Goal: Transaction & Acquisition: Purchase product/service

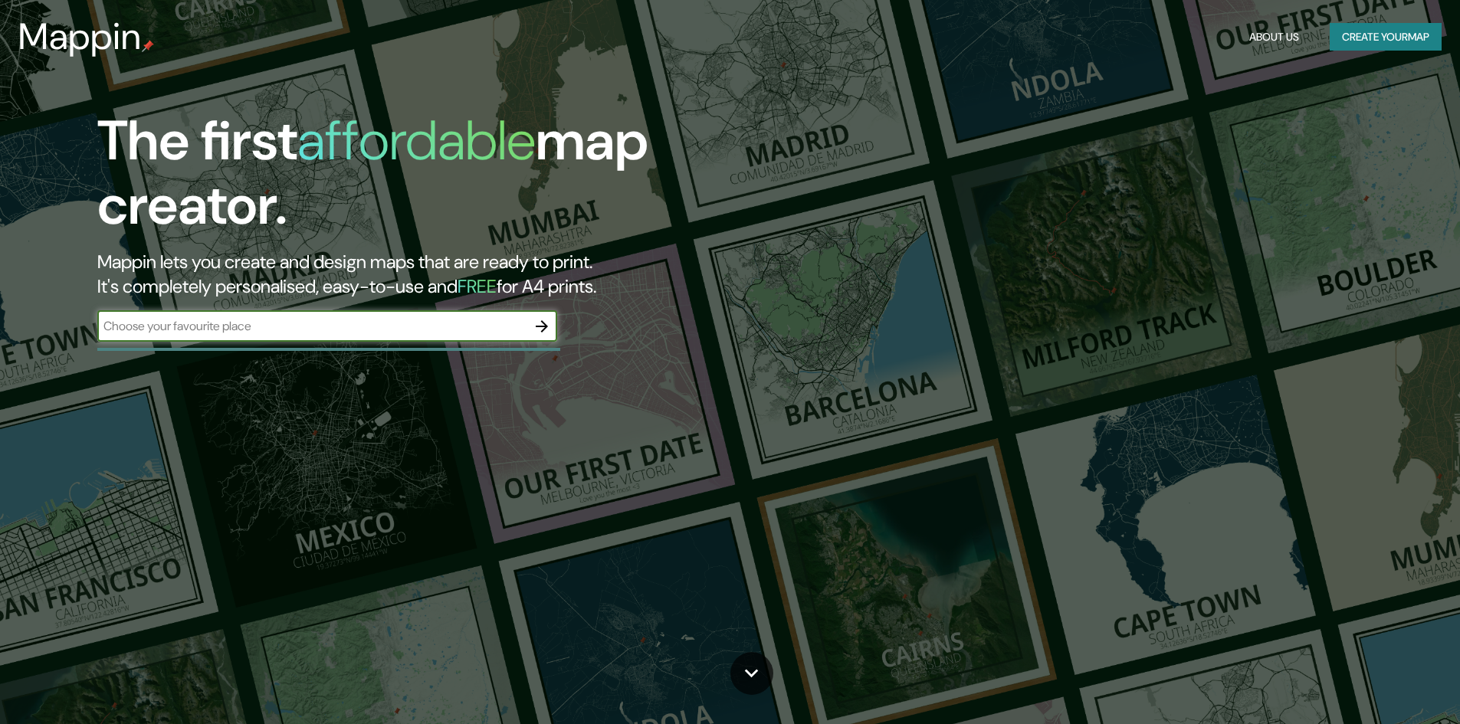
click at [351, 329] on input "text" at bounding box center [311, 326] width 429 height 18
type input "marco de canaveses"
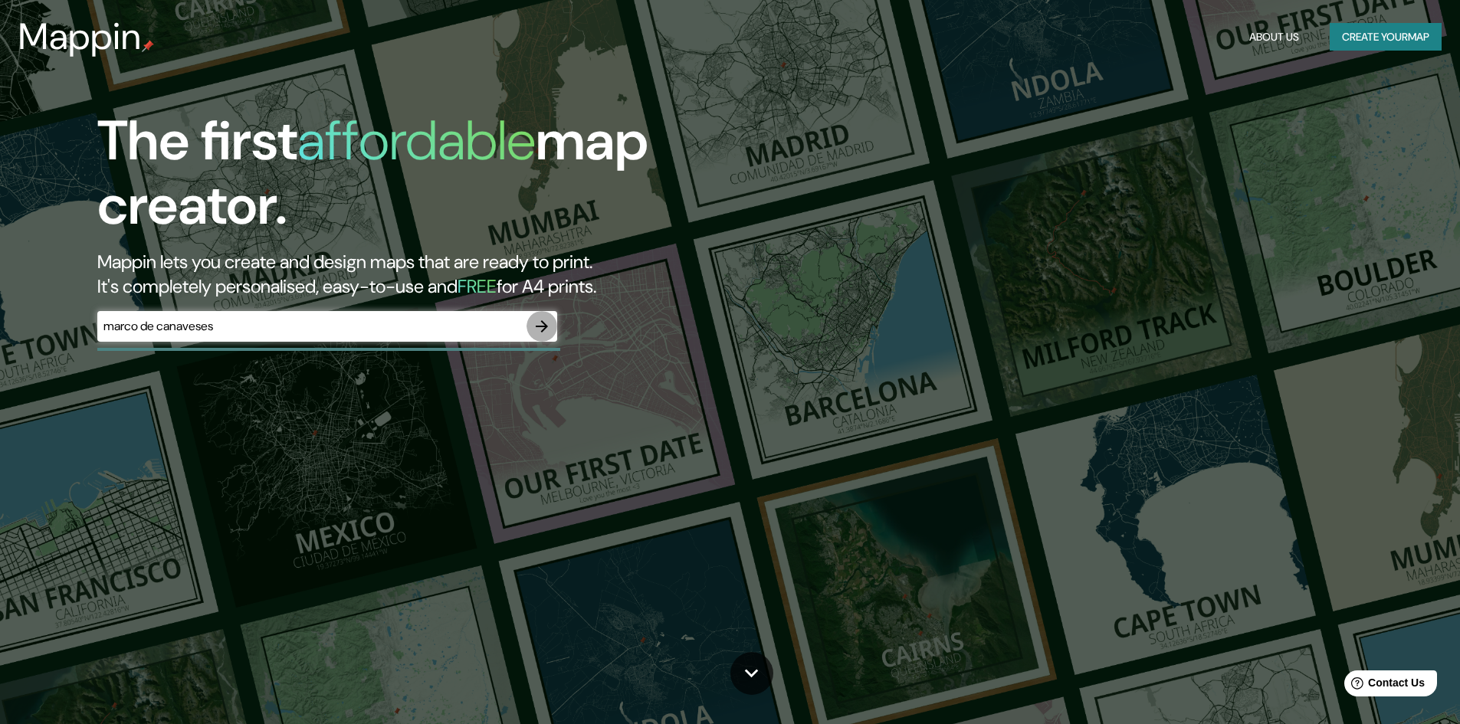
click at [542, 329] on icon "button" at bounding box center [541, 326] width 18 height 18
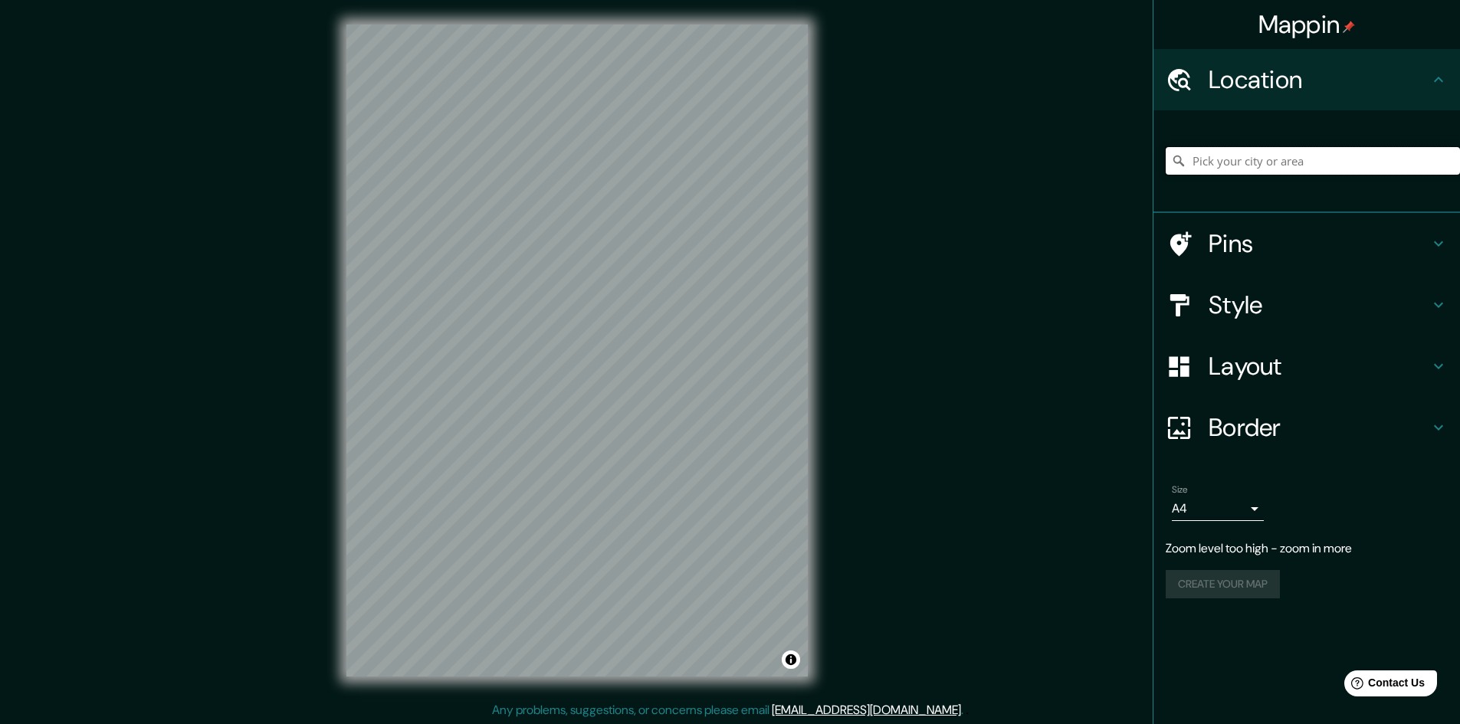
click at [1298, 156] on input "Pick your city or area" at bounding box center [1312, 161] width 294 height 28
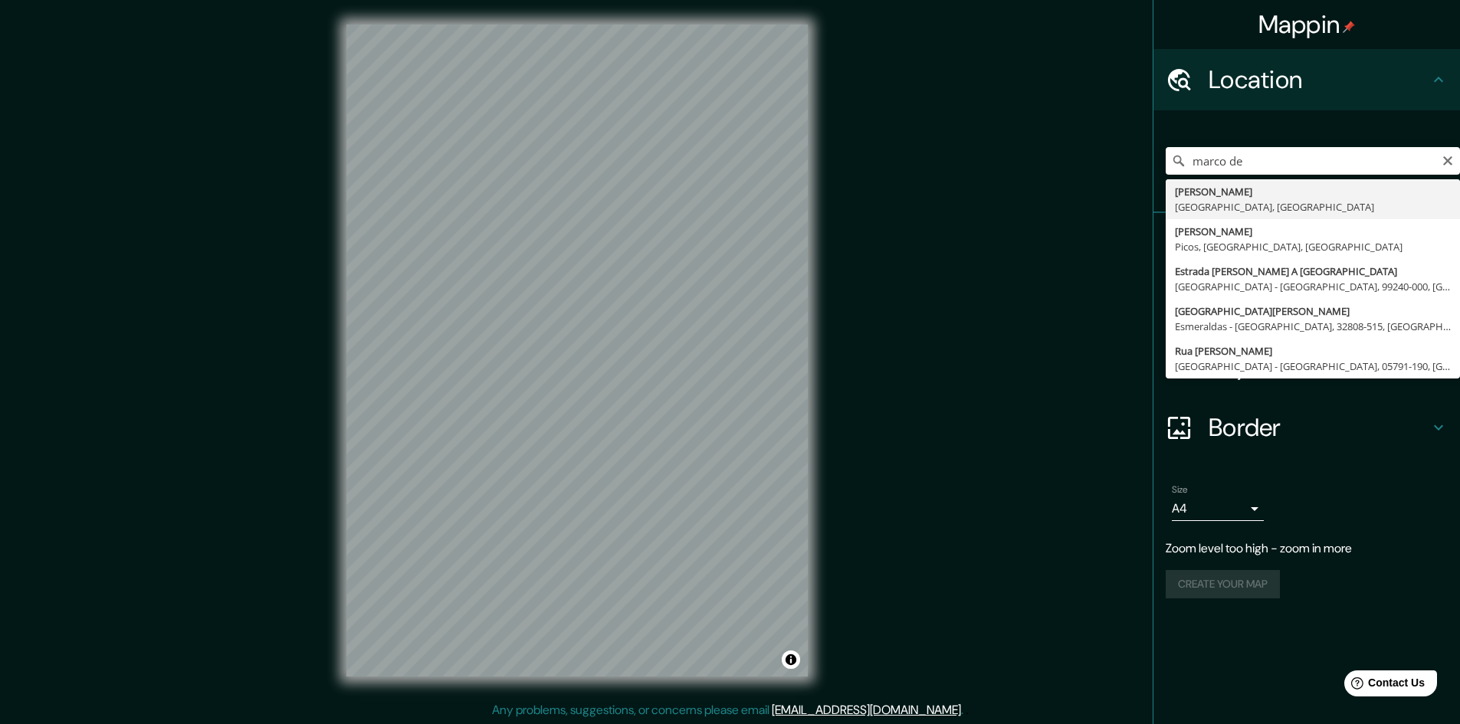
type input "[PERSON_NAME], [GEOGRAPHIC_DATA], [GEOGRAPHIC_DATA]"
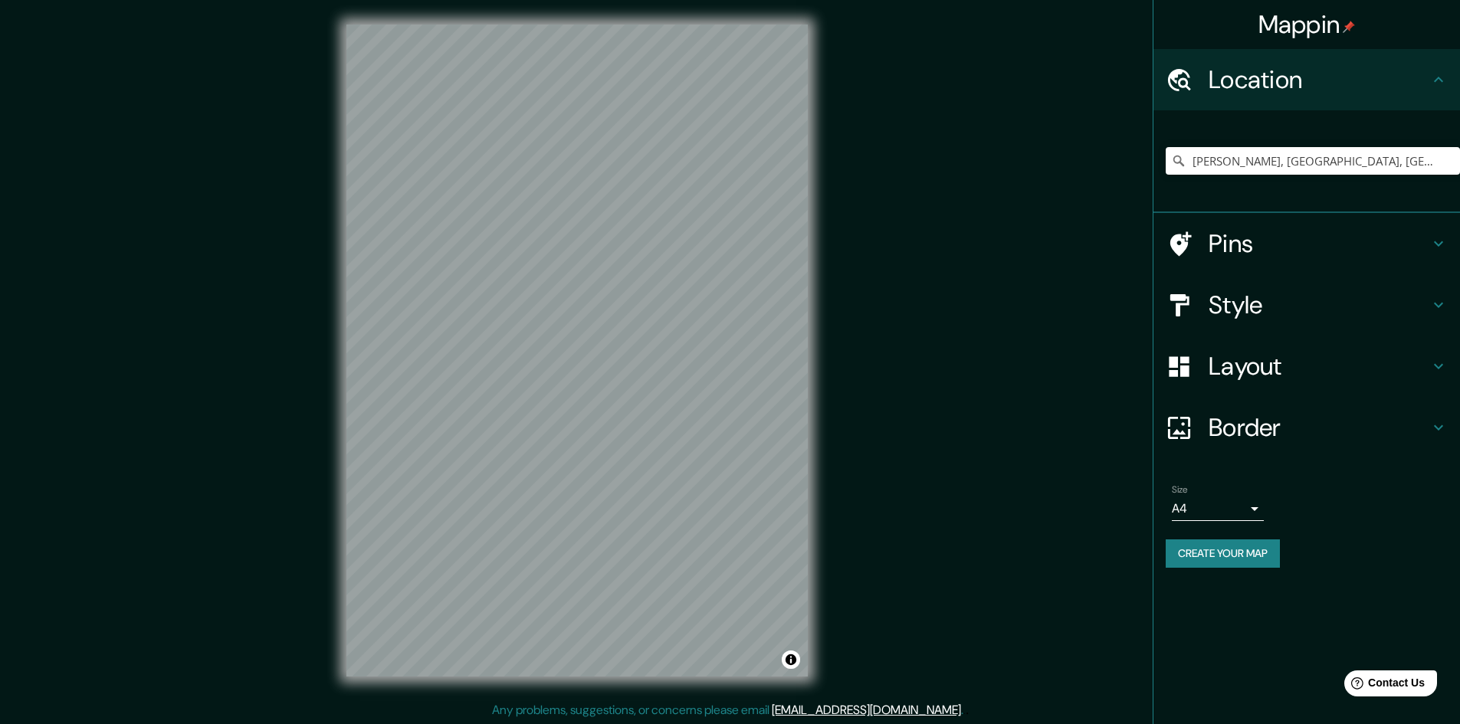
click at [1360, 245] on h4 "Pins" at bounding box center [1318, 243] width 221 height 31
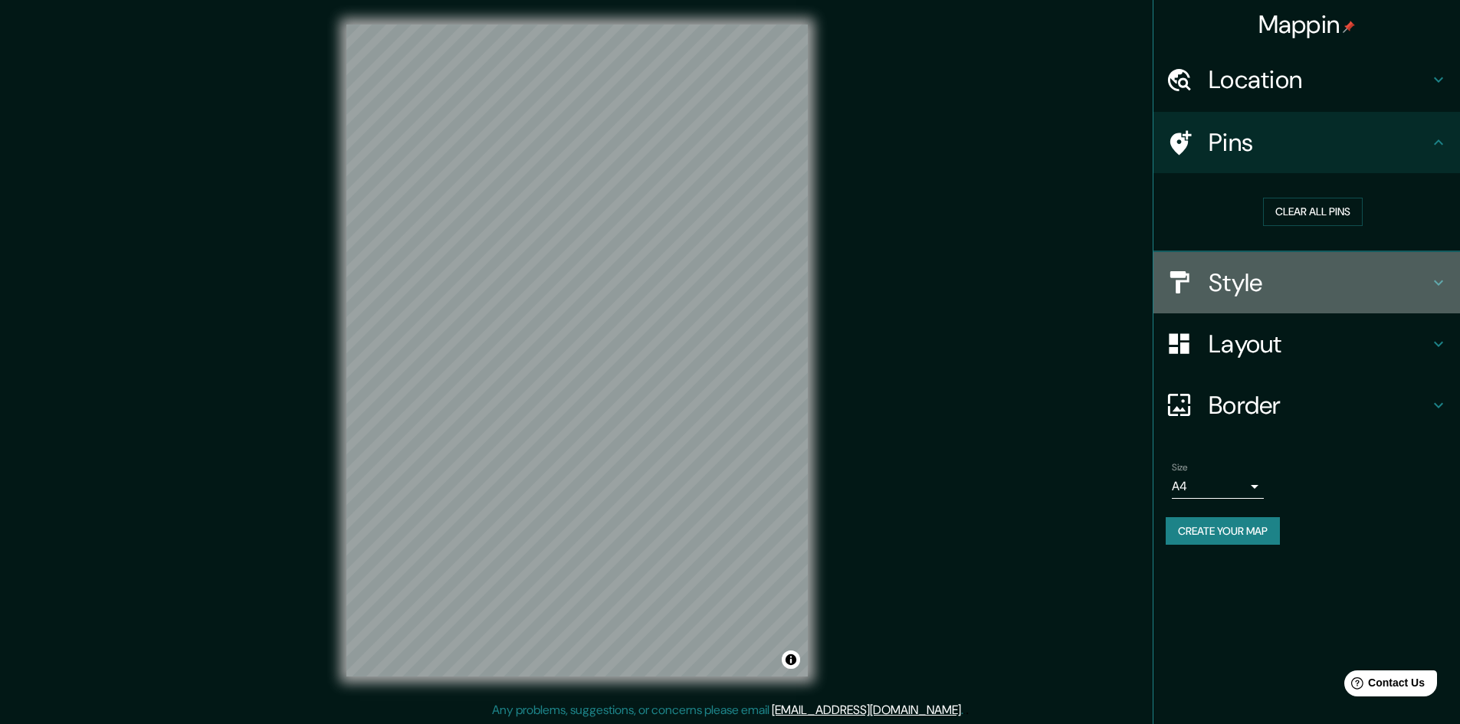
drag, startPoint x: 1287, startPoint y: 294, endPoint x: 1293, endPoint y: 283, distance: 12.4
click at [1287, 293] on h4 "Style" at bounding box center [1318, 282] width 221 height 31
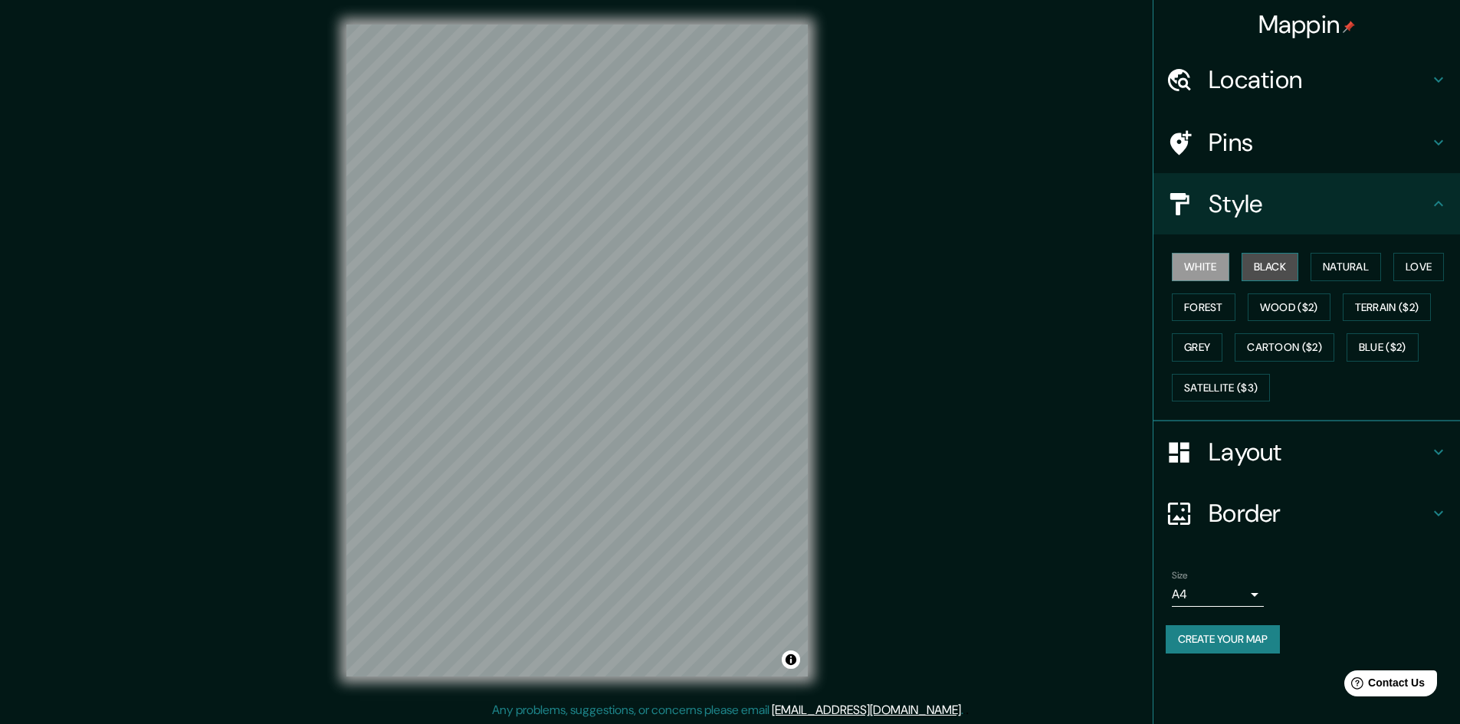
click at [1264, 260] on button "Black" at bounding box center [1269, 267] width 57 height 28
click at [1342, 254] on button "Natural" at bounding box center [1345, 267] width 70 height 28
click at [1430, 263] on button "Love" at bounding box center [1418, 267] width 51 height 28
click at [1205, 299] on button "Forest" at bounding box center [1203, 307] width 64 height 28
click at [1279, 295] on button "Wood ($2)" at bounding box center [1288, 307] width 83 height 28
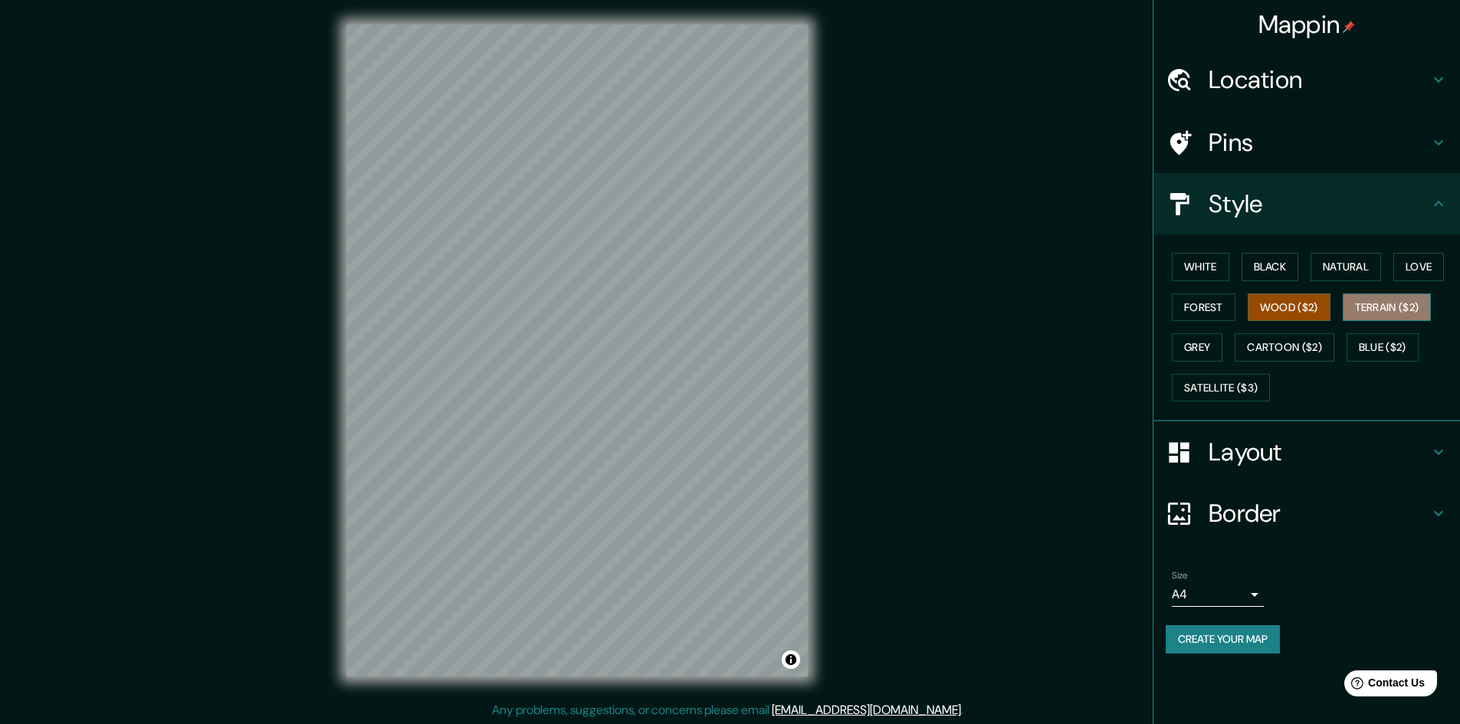
click at [1371, 303] on button "Terrain ($2)" at bounding box center [1386, 307] width 89 height 28
click at [1311, 313] on button "Wood ($2)" at bounding box center [1288, 307] width 83 height 28
click at [1190, 342] on button "Grey" at bounding box center [1196, 347] width 51 height 28
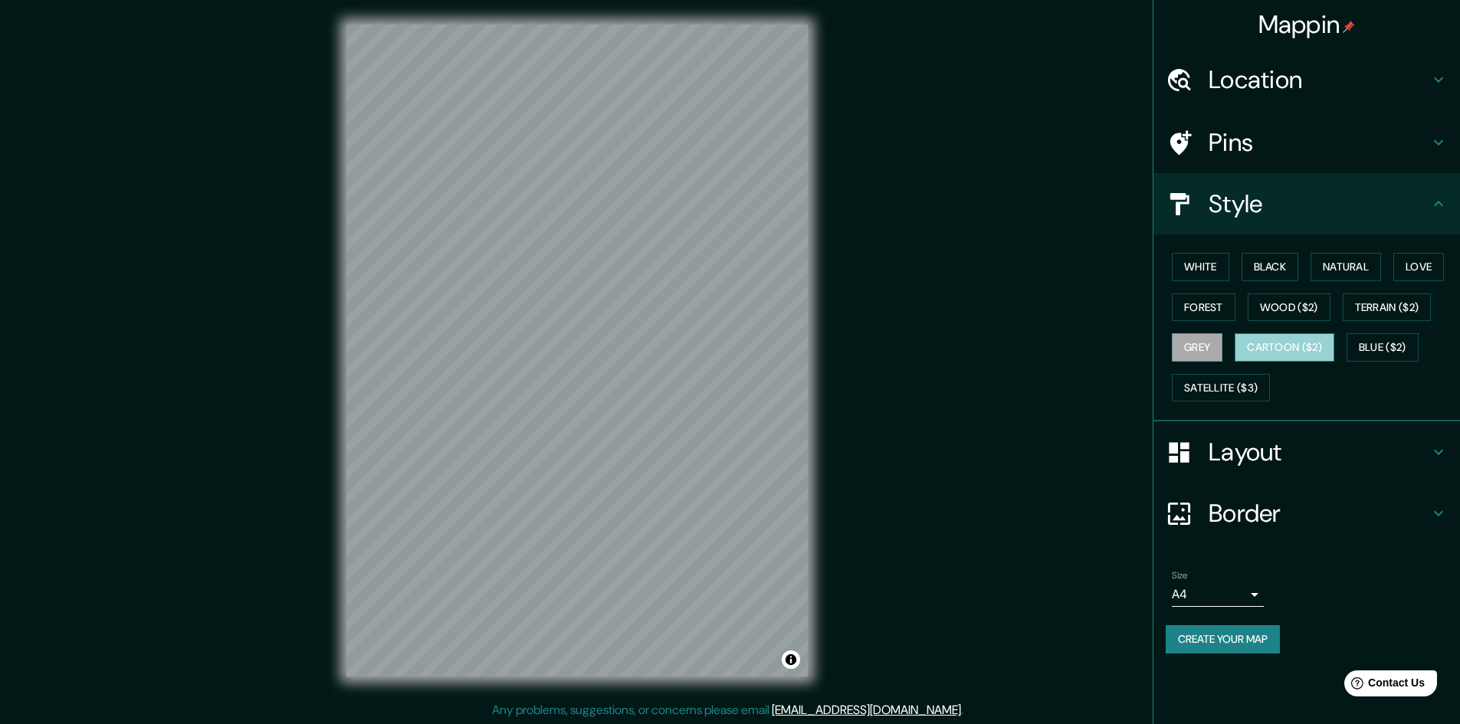
click at [1251, 352] on button "Cartoon ($2)" at bounding box center [1284, 347] width 100 height 28
click at [1401, 352] on button "Blue ($2)" at bounding box center [1382, 347] width 72 height 28
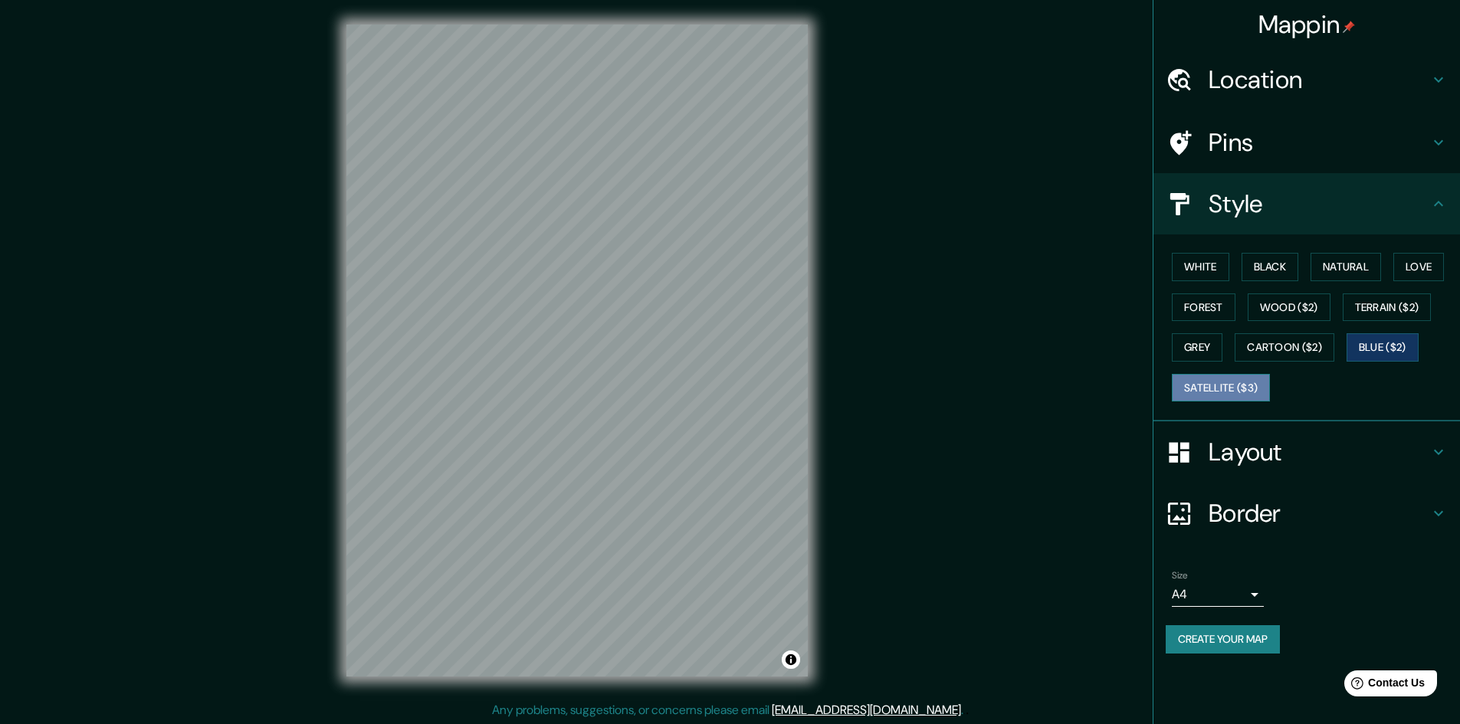
click at [1233, 397] on button "Satellite ($3)" at bounding box center [1220, 388] width 98 height 28
click at [1361, 270] on button "Natural" at bounding box center [1345, 267] width 70 height 28
click at [1269, 457] on h4 "Layout" at bounding box center [1318, 452] width 221 height 31
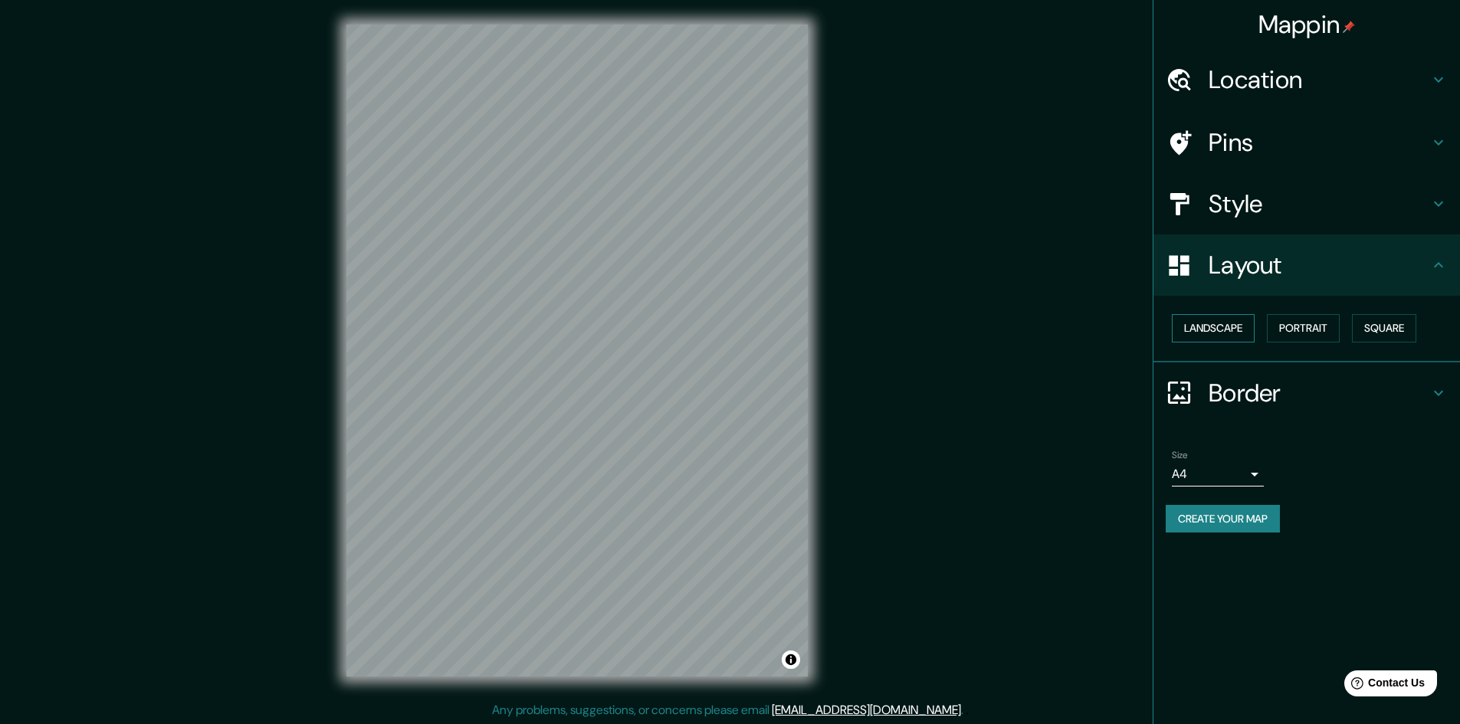
click at [1227, 339] on button "Landscape" at bounding box center [1212, 328] width 83 height 28
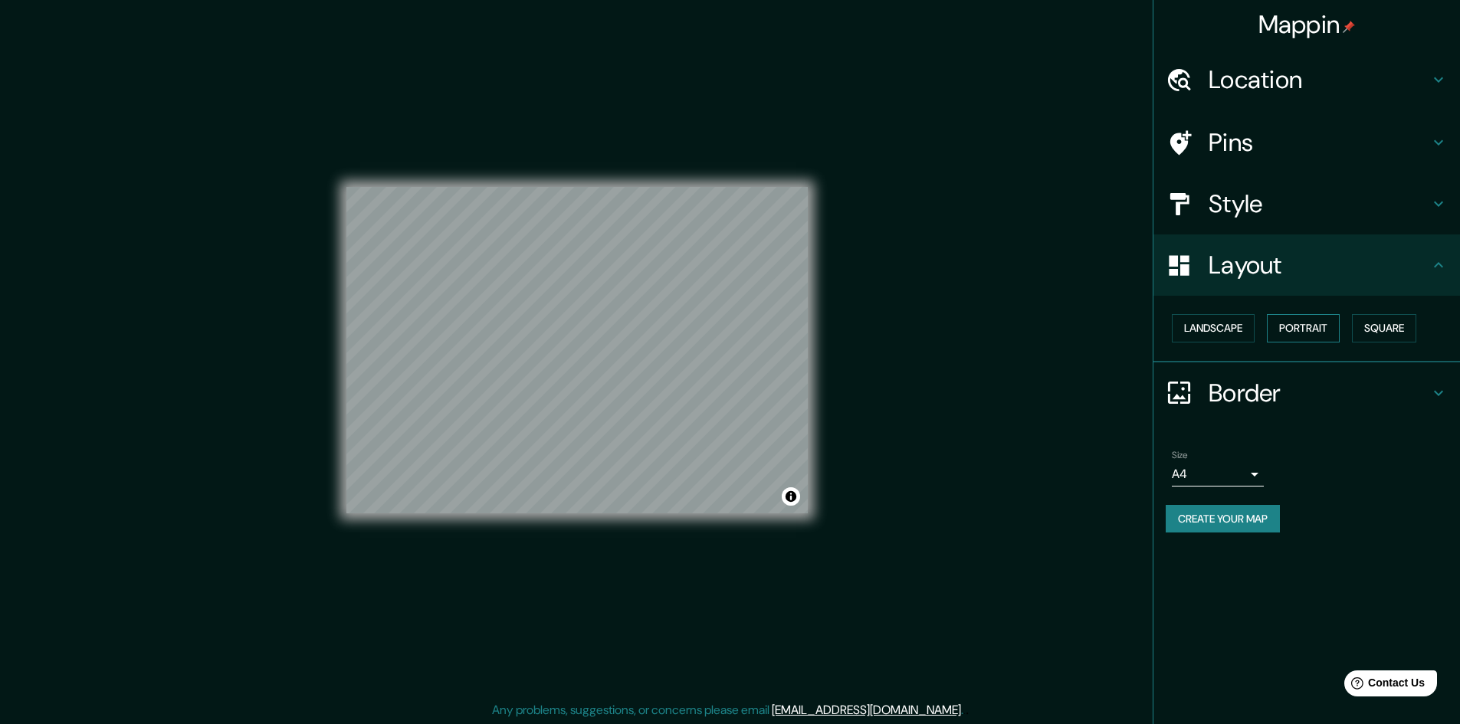
click at [1325, 336] on button "Portrait" at bounding box center [1302, 328] width 73 height 28
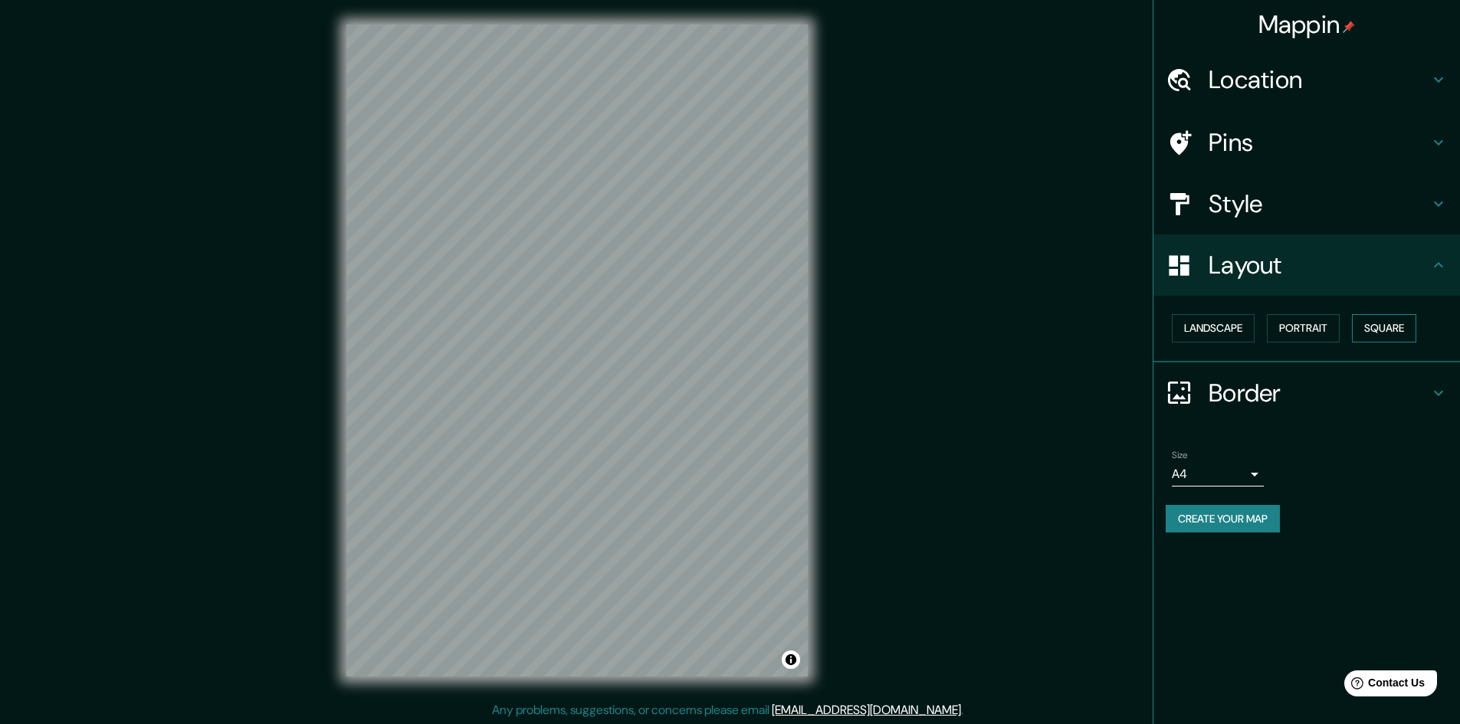
click at [1395, 335] on button "Square" at bounding box center [1384, 328] width 64 height 28
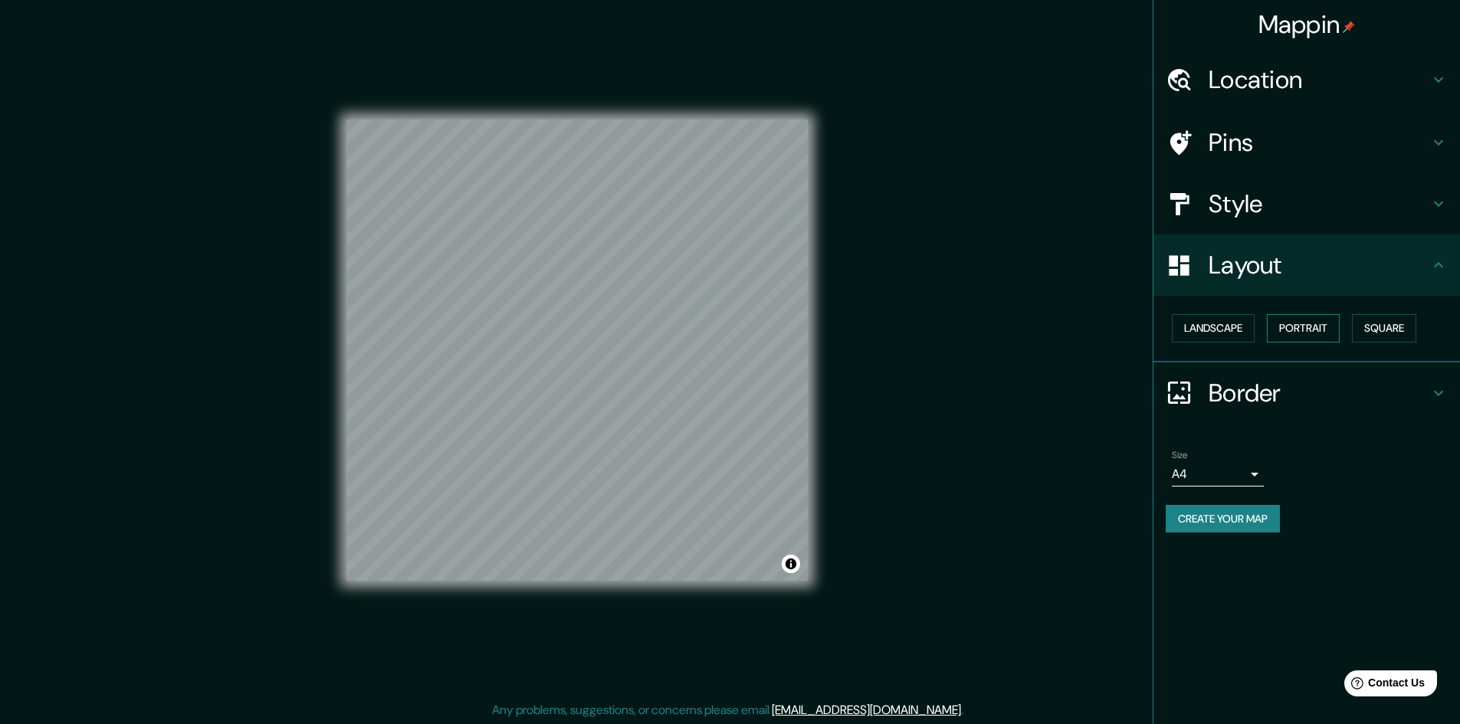
click at [1322, 329] on button "Portrait" at bounding box center [1302, 328] width 73 height 28
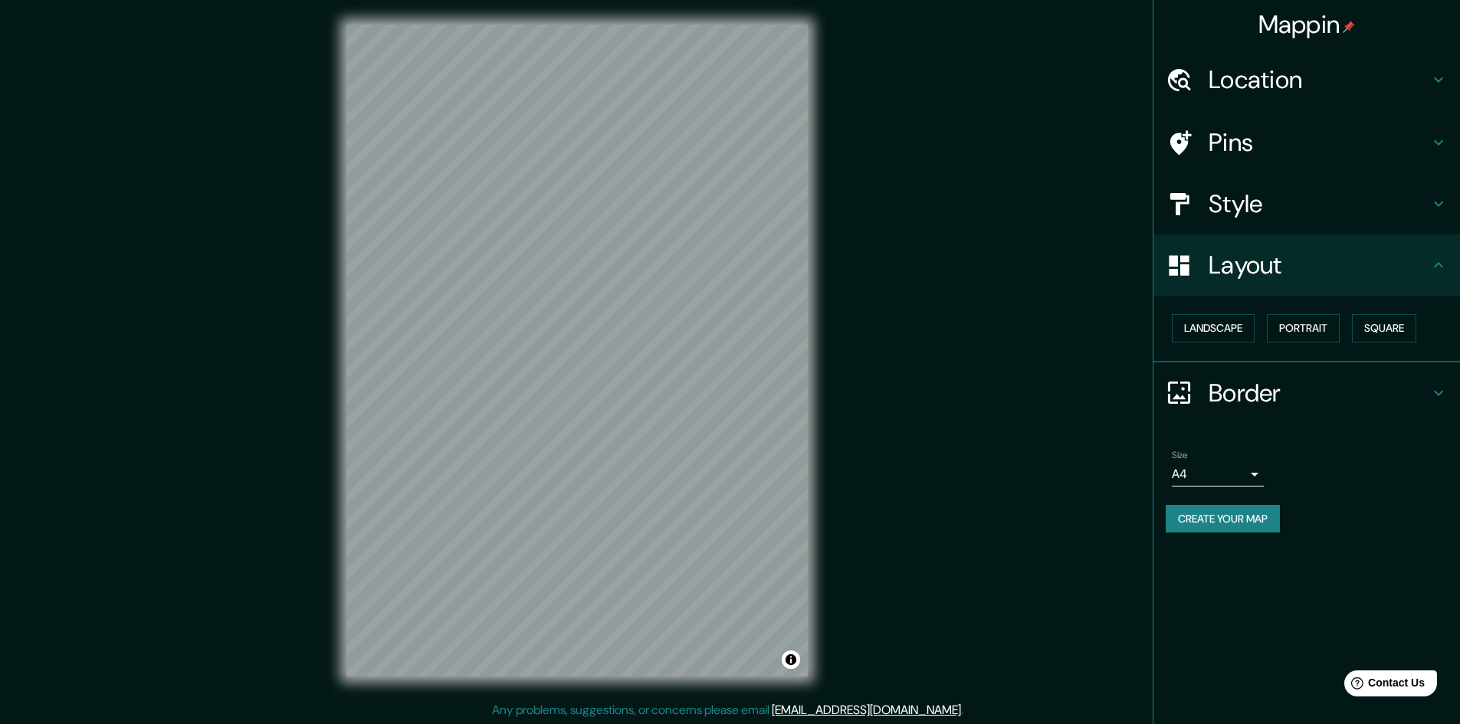
click at [1234, 405] on h4 "Border" at bounding box center [1318, 393] width 221 height 31
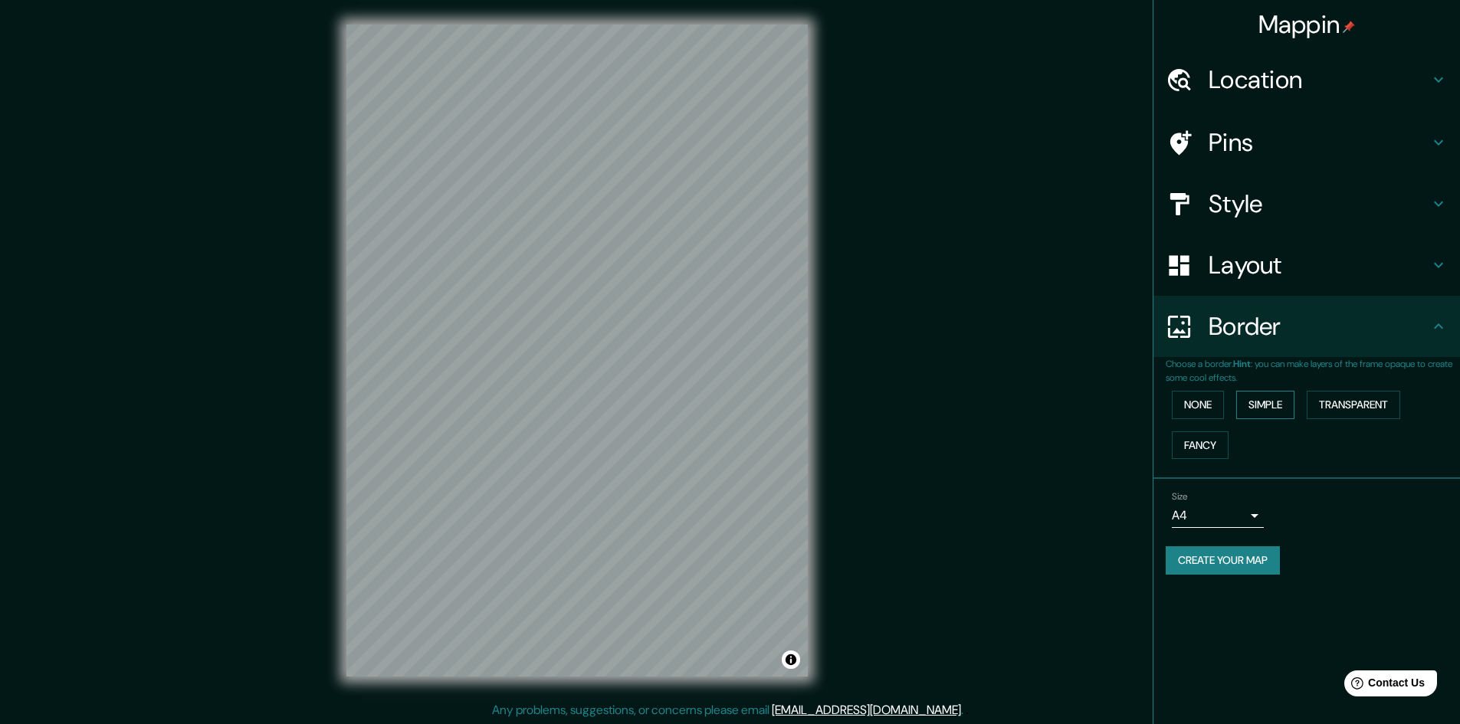
click at [1258, 412] on button "Simple" at bounding box center [1265, 405] width 58 height 28
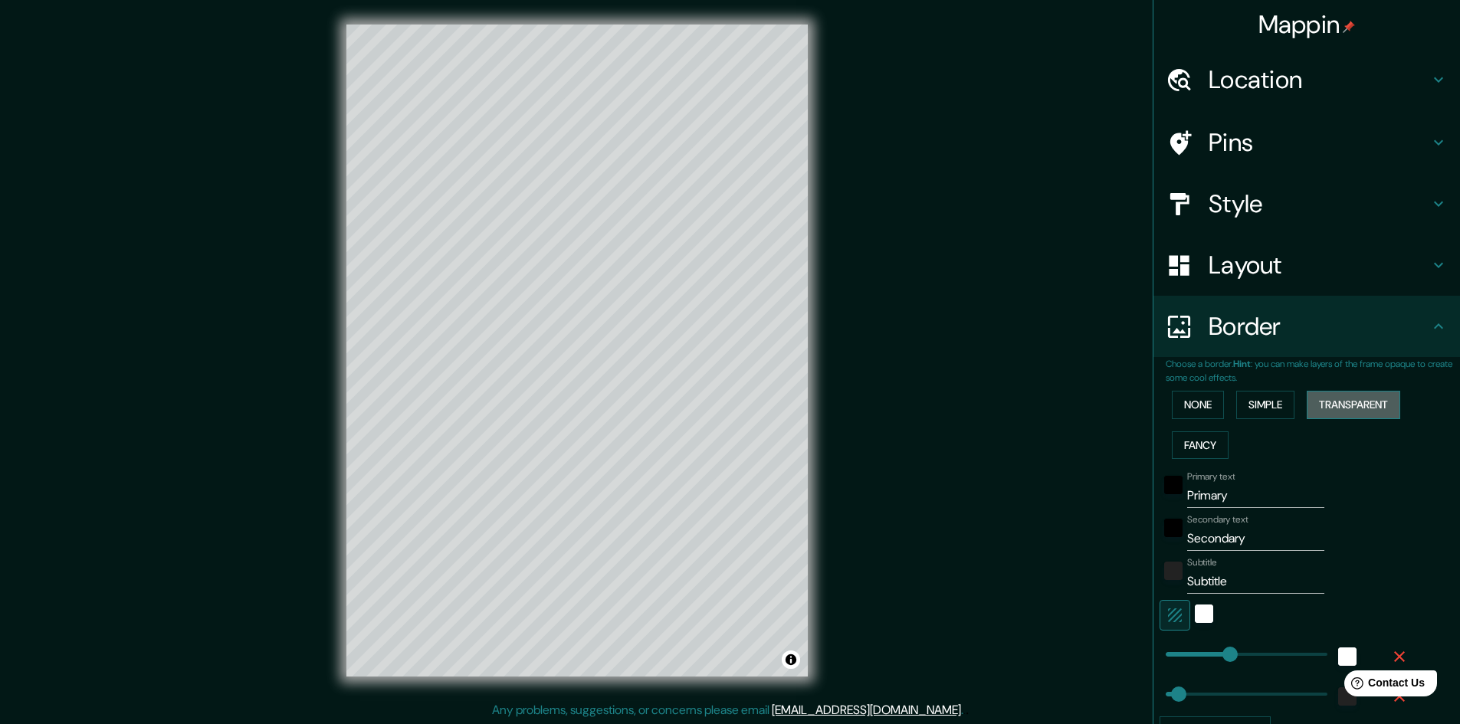
click at [1374, 400] on button "Transparent" at bounding box center [1352, 405] width 93 height 28
click at [1187, 440] on button "Fancy" at bounding box center [1199, 445] width 57 height 28
click at [1188, 408] on button "None" at bounding box center [1197, 405] width 52 height 28
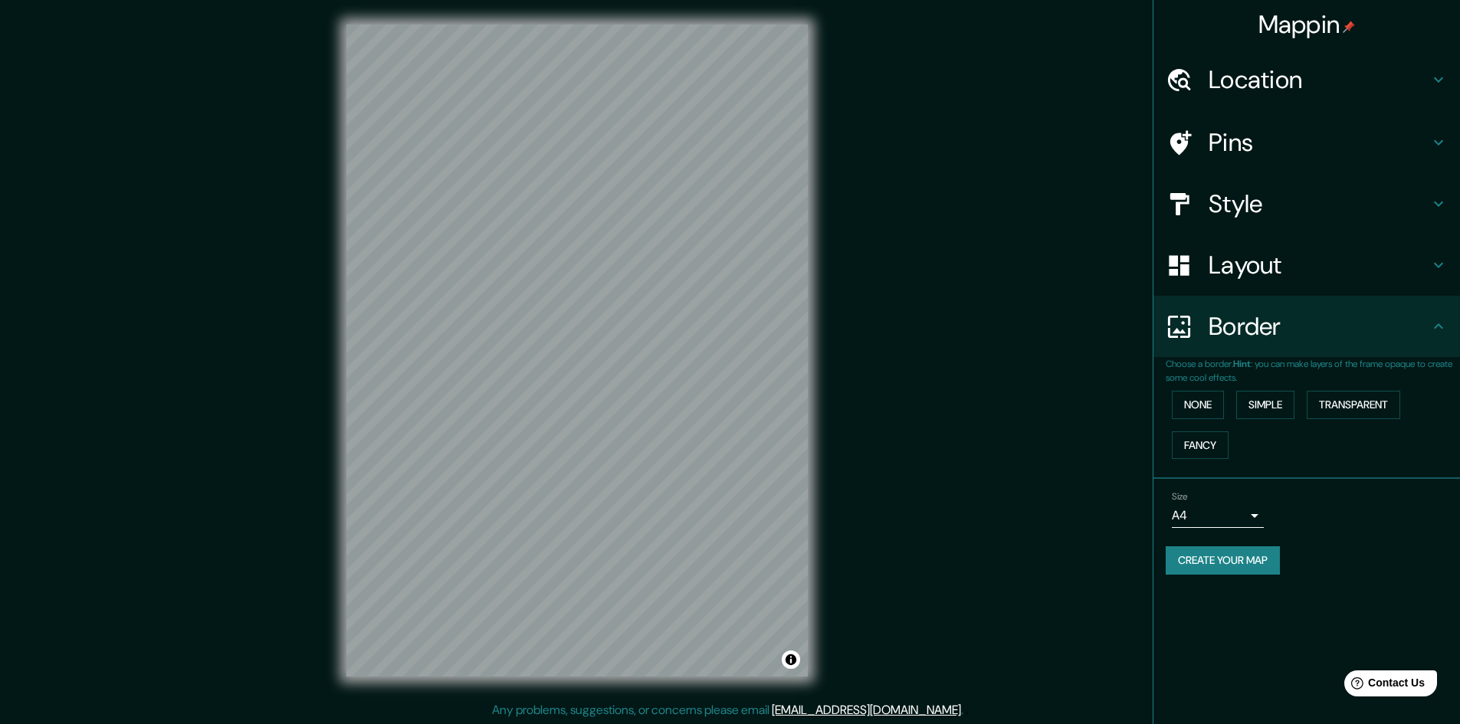
click at [1248, 204] on h4 "Style" at bounding box center [1318, 203] width 221 height 31
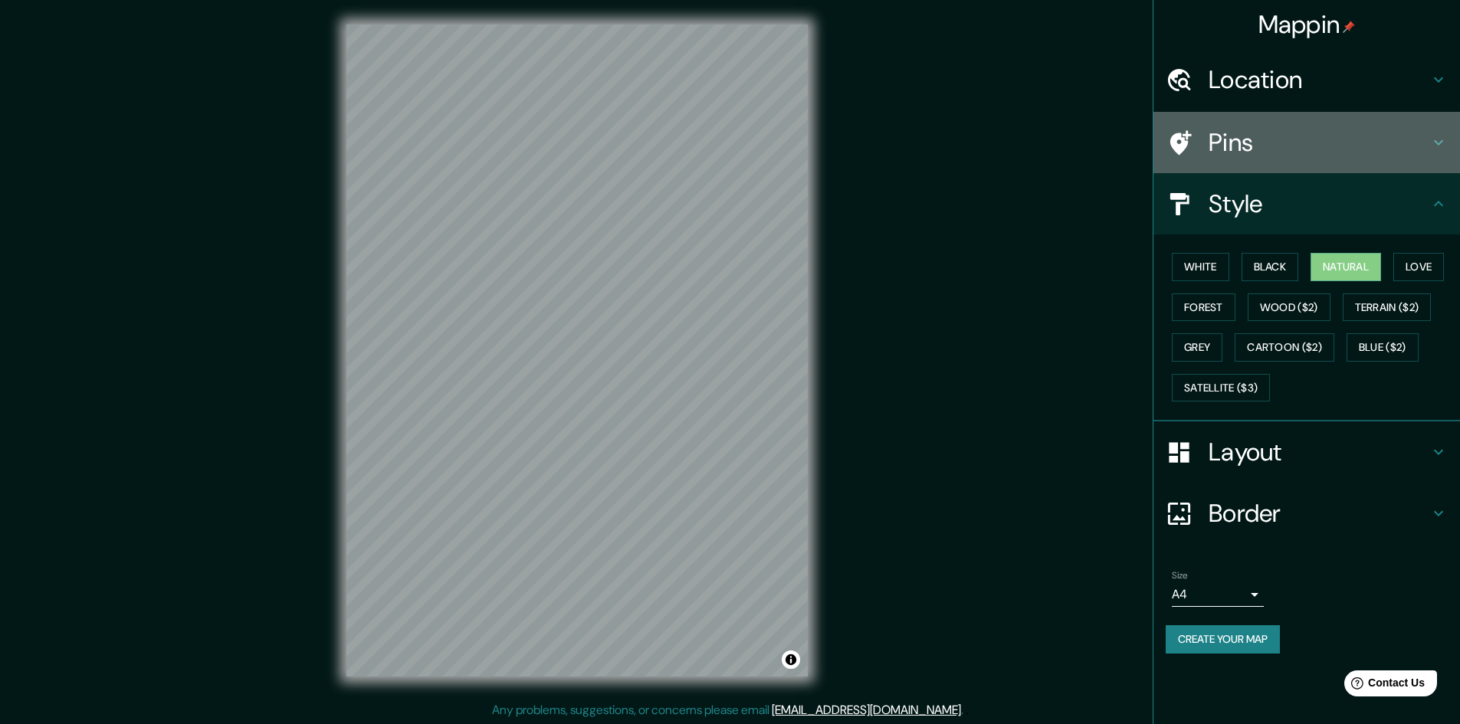
click at [1283, 124] on div "Pins" at bounding box center [1306, 142] width 306 height 61
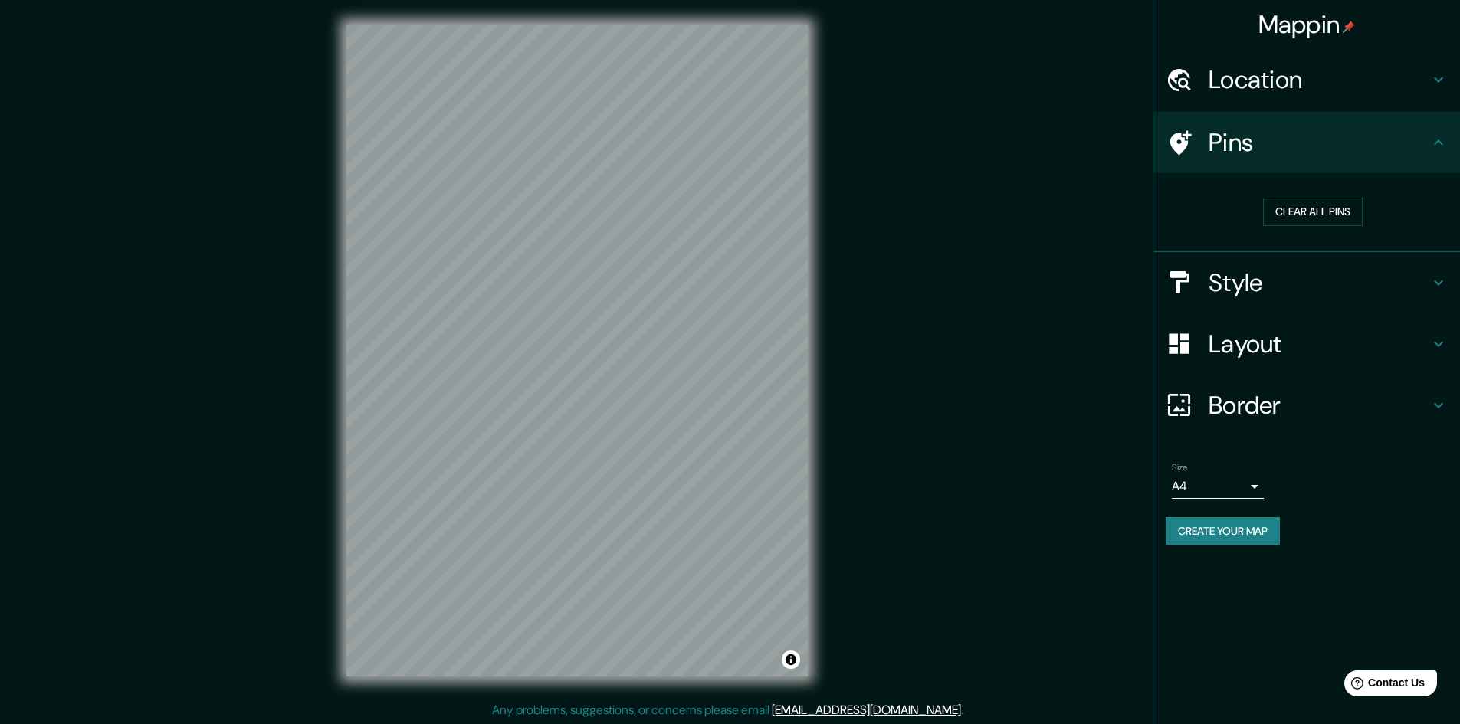
click at [1314, 79] on h4 "Location" at bounding box center [1318, 79] width 221 height 31
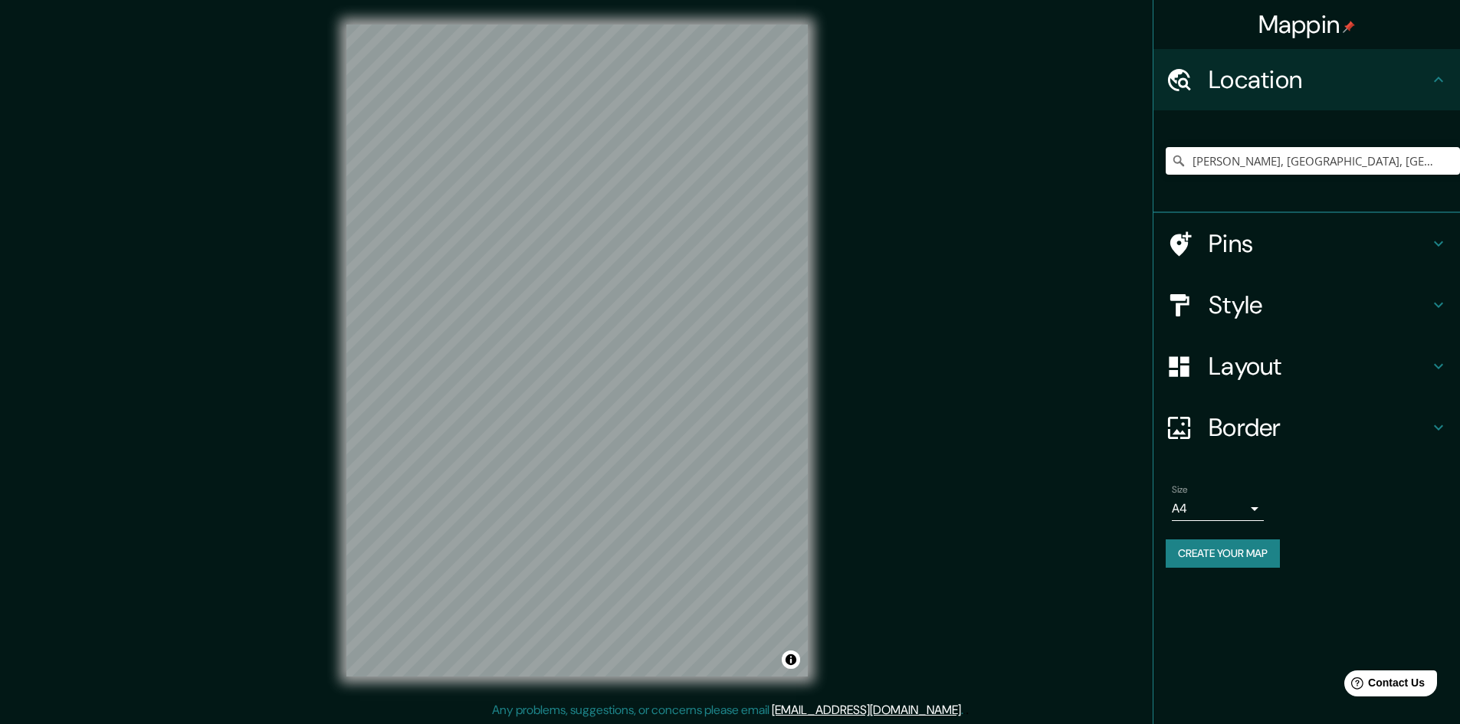
click at [1275, 241] on h4 "Pins" at bounding box center [1318, 243] width 221 height 31
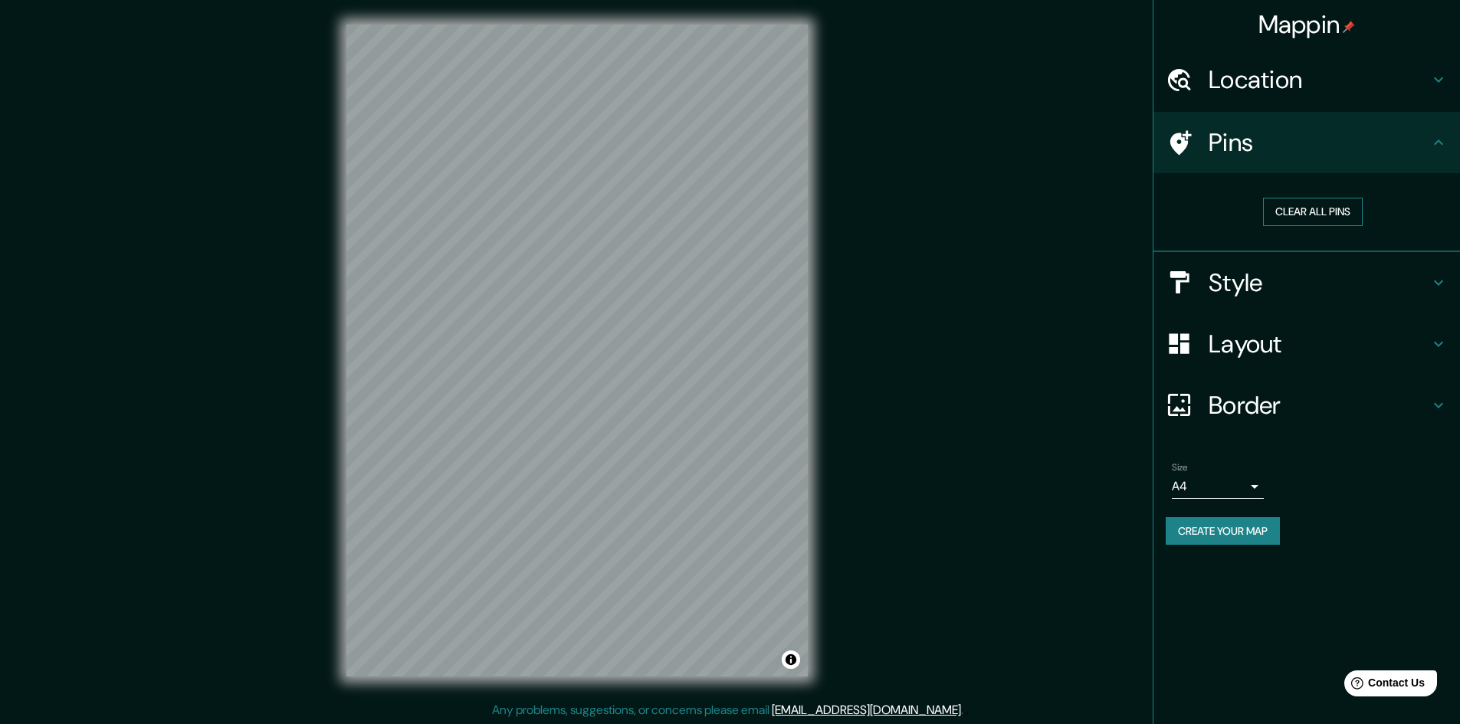
click at [1323, 225] on button "Clear all pins" at bounding box center [1313, 212] width 100 height 28
click at [1243, 135] on h4 "Pins" at bounding box center [1318, 142] width 221 height 31
click at [1312, 208] on button "Clear all pins" at bounding box center [1313, 212] width 100 height 28
